Goal: Navigation & Orientation: Find specific page/section

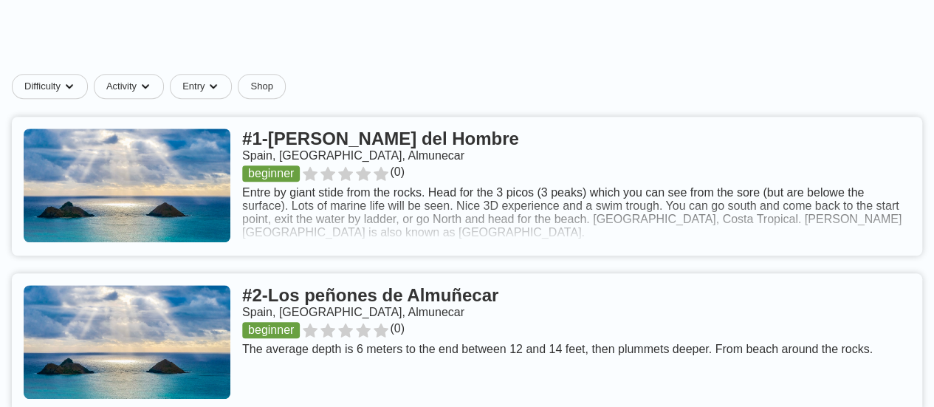
scroll to position [5, 0]
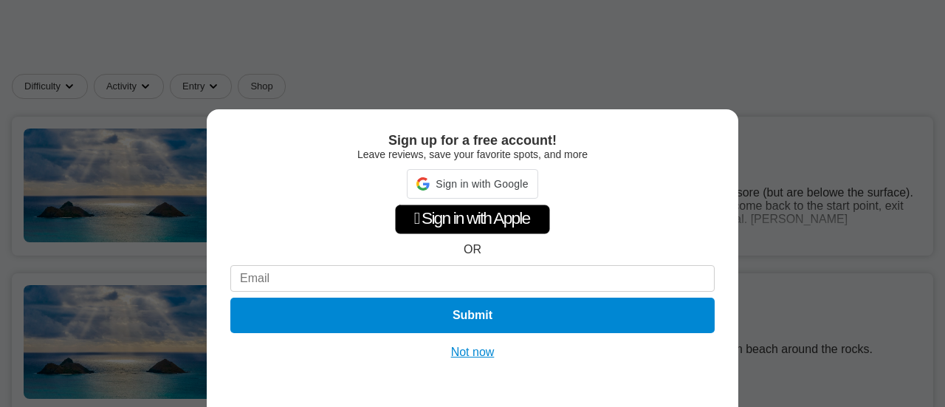
click at [914, 275] on div "Sign up for a free account! Leave reviews, save your favorite spots, and more S…" at bounding box center [472, 203] width 945 height 407
click at [471, 357] on button "Not now" at bounding box center [473, 352] width 52 height 15
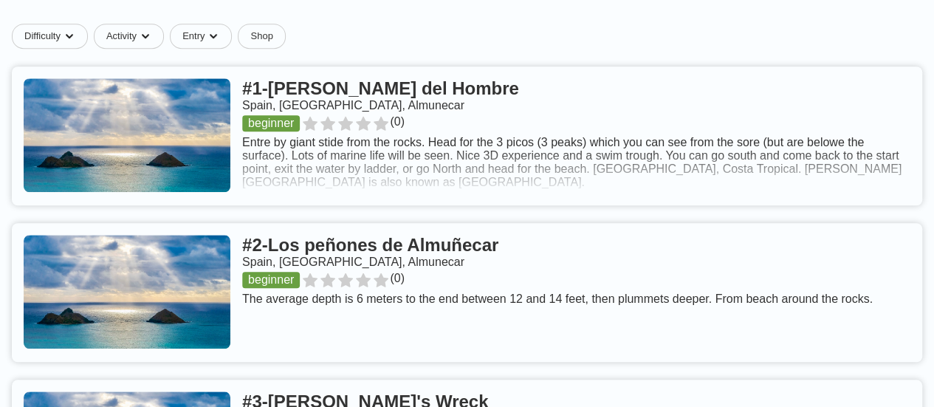
scroll to position [487, 0]
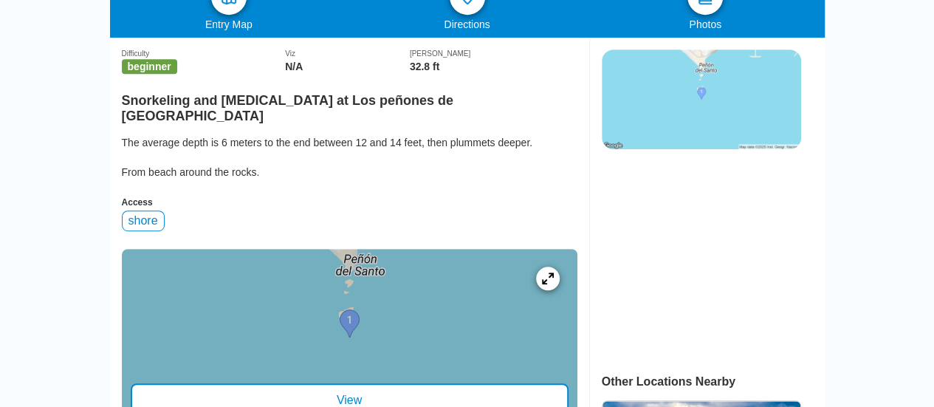
scroll to position [351, 0]
click at [360, 397] on div "View" at bounding box center [350, 400] width 438 height 34
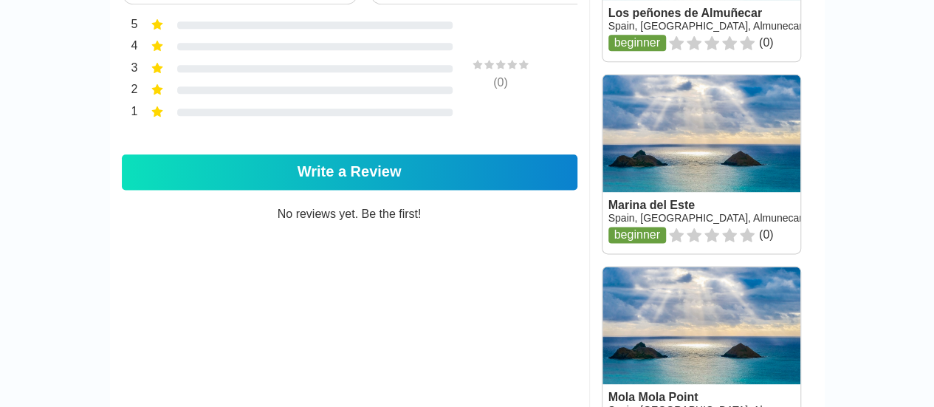
scroll to position [870, 0]
